Goal: Task Accomplishment & Management: Use online tool/utility

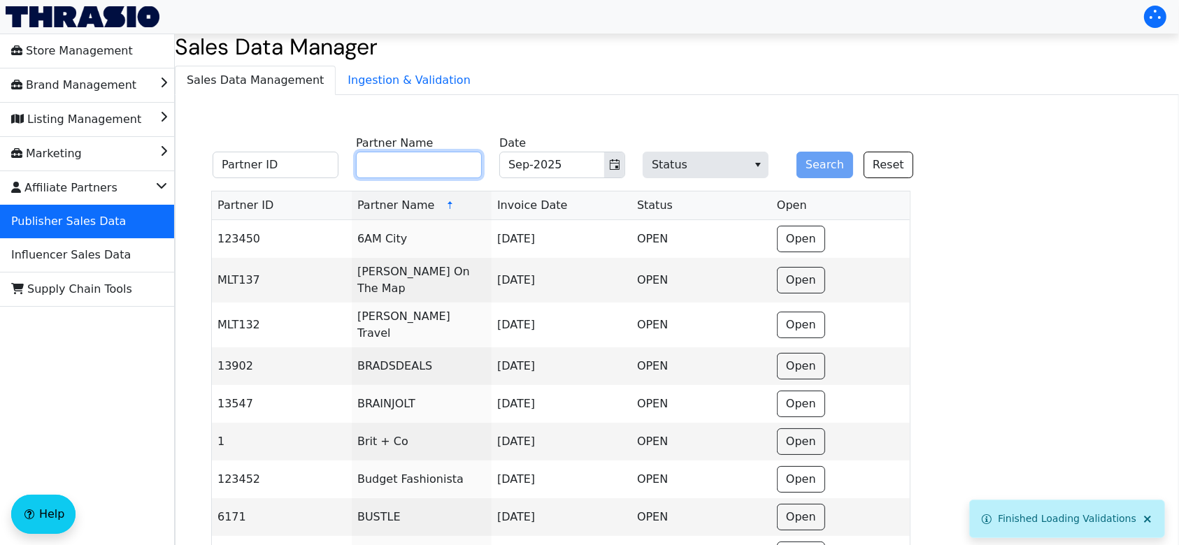
click at [427, 166] on input "Partner Name" at bounding box center [419, 165] width 126 height 27
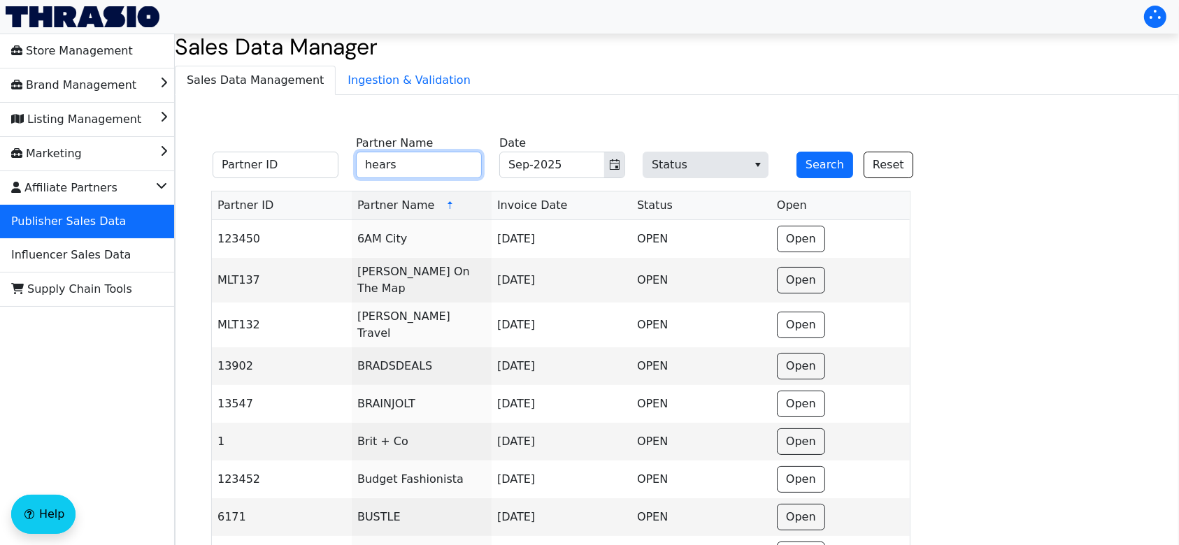
type input "hearst"
click at [817, 152] on button "Search" at bounding box center [824, 165] width 57 height 27
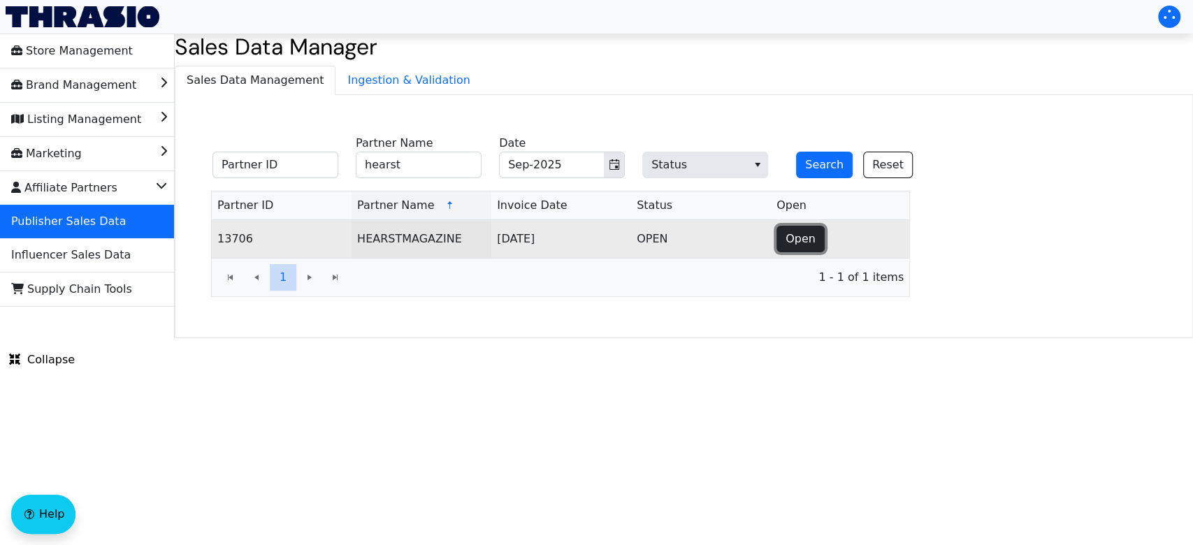
click at [786, 239] on span "Open" at bounding box center [801, 239] width 30 height 17
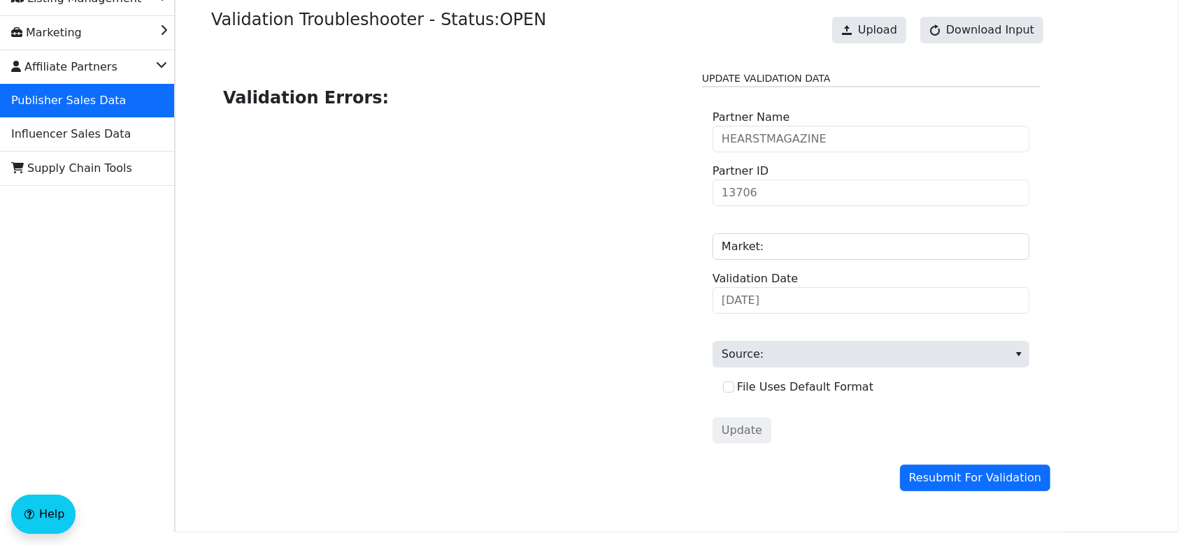
scroll to position [141, 0]
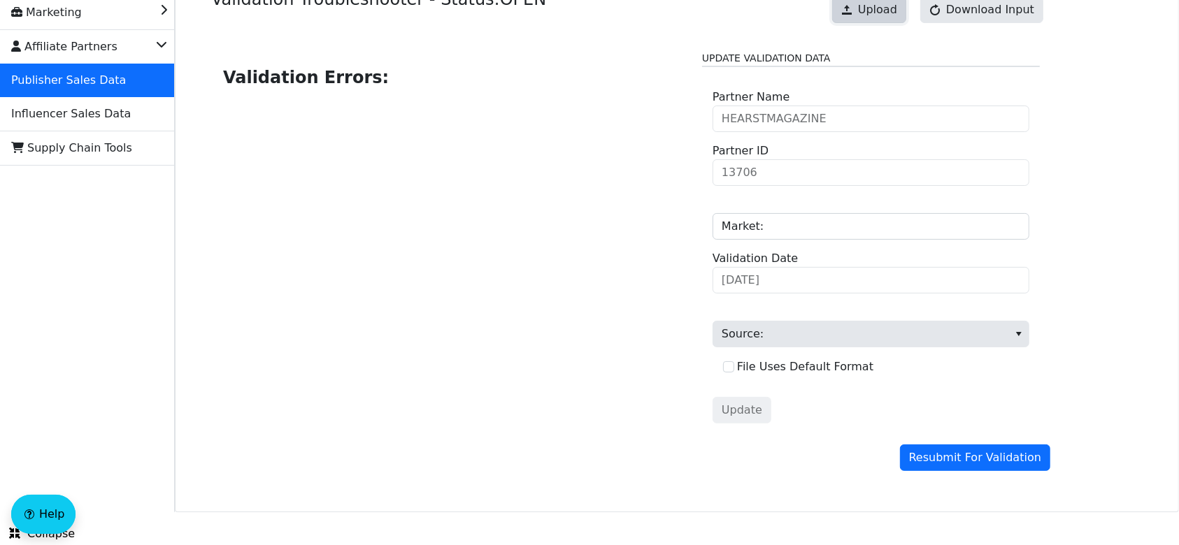
click at [880, 8] on span "Upload" at bounding box center [877, 9] width 39 height 17
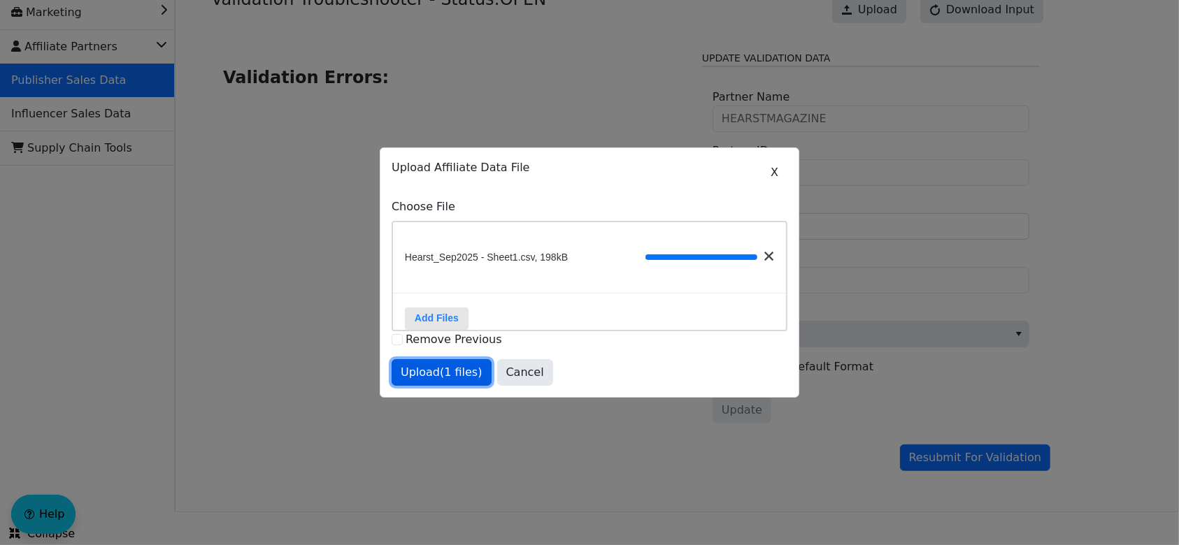
click at [445, 381] on span "Upload (1 files)" at bounding box center [442, 372] width 82 height 17
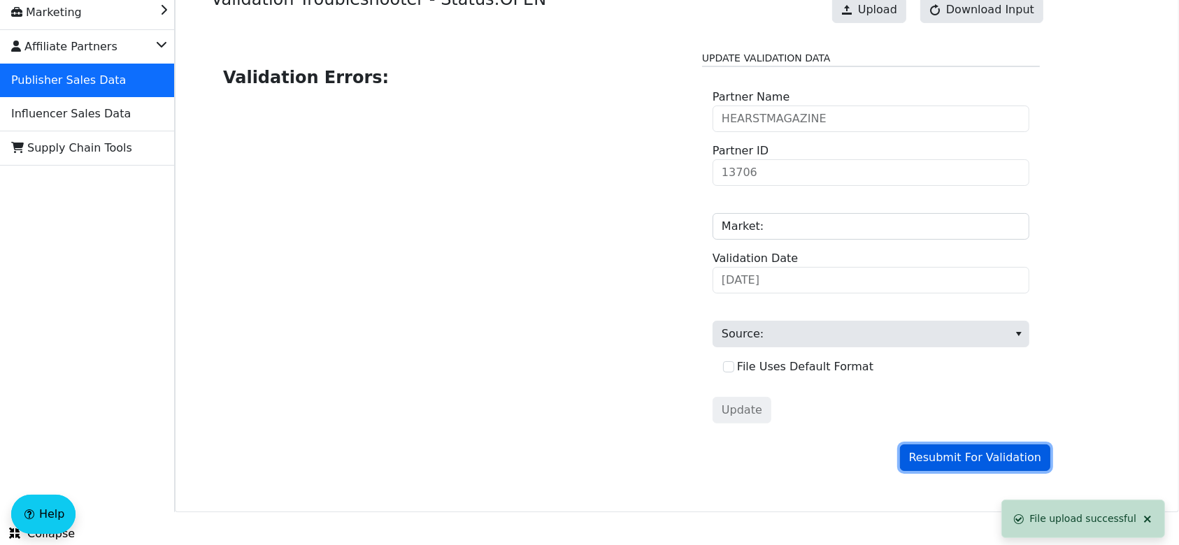
click at [974, 459] on span "Resubmit For Validation" at bounding box center [975, 458] width 132 height 17
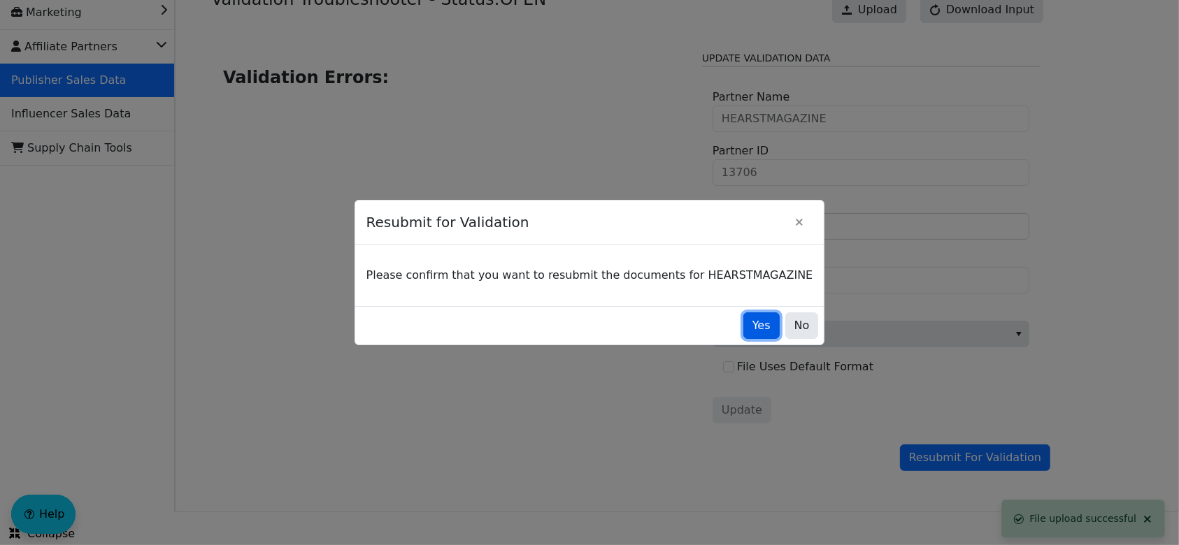
click at [743, 335] on button "Yes" at bounding box center [761, 325] width 36 height 27
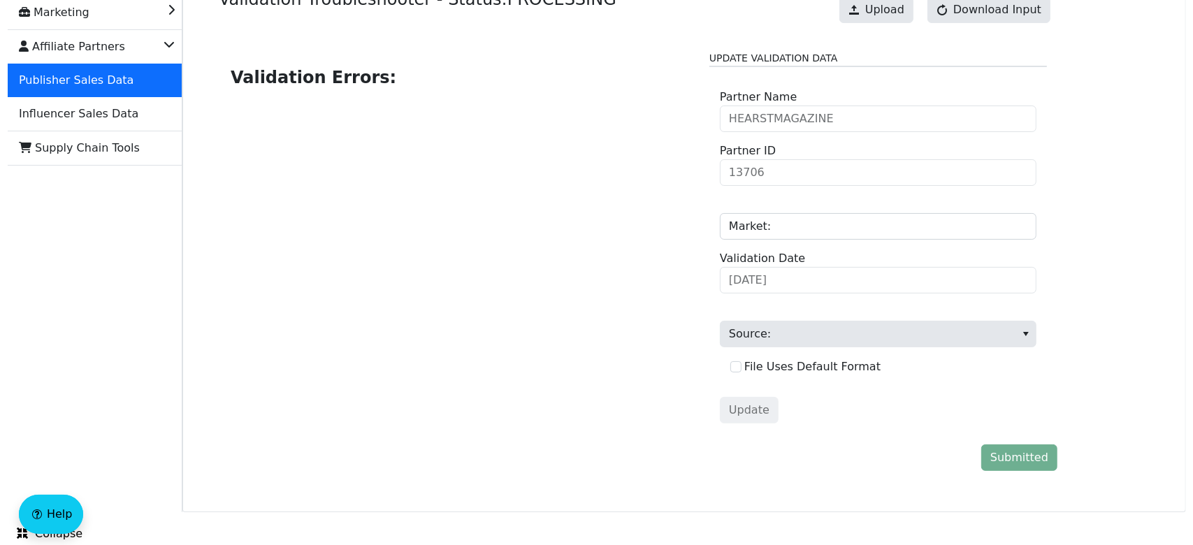
scroll to position [0, 0]
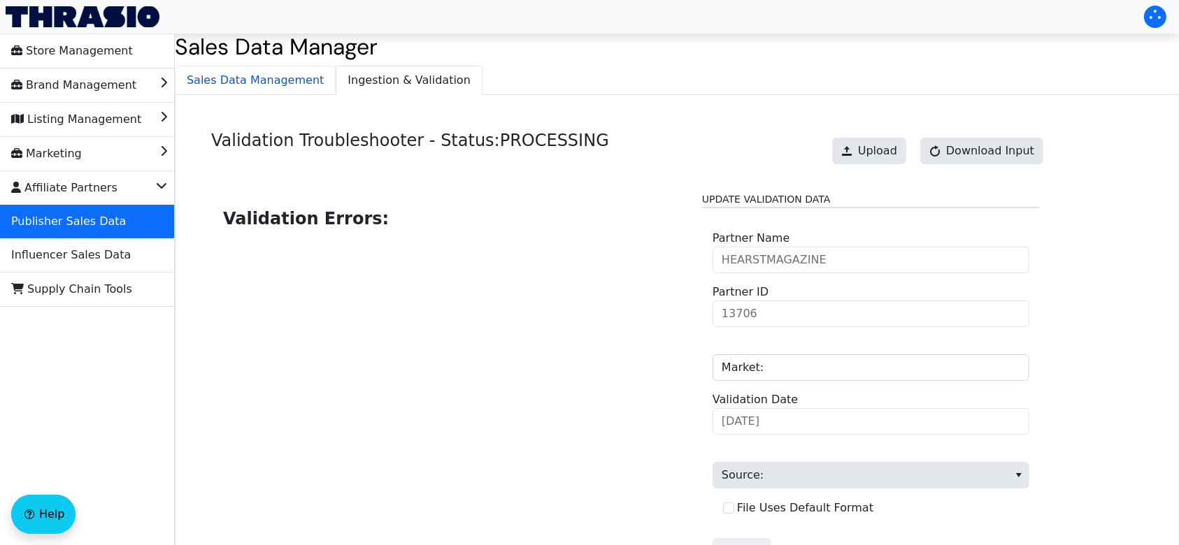
click at [224, 76] on span "Sales Data Management" at bounding box center [254, 80] width 159 height 28
